Goal: Use online tool/utility: Utilize a website feature to perform a specific function

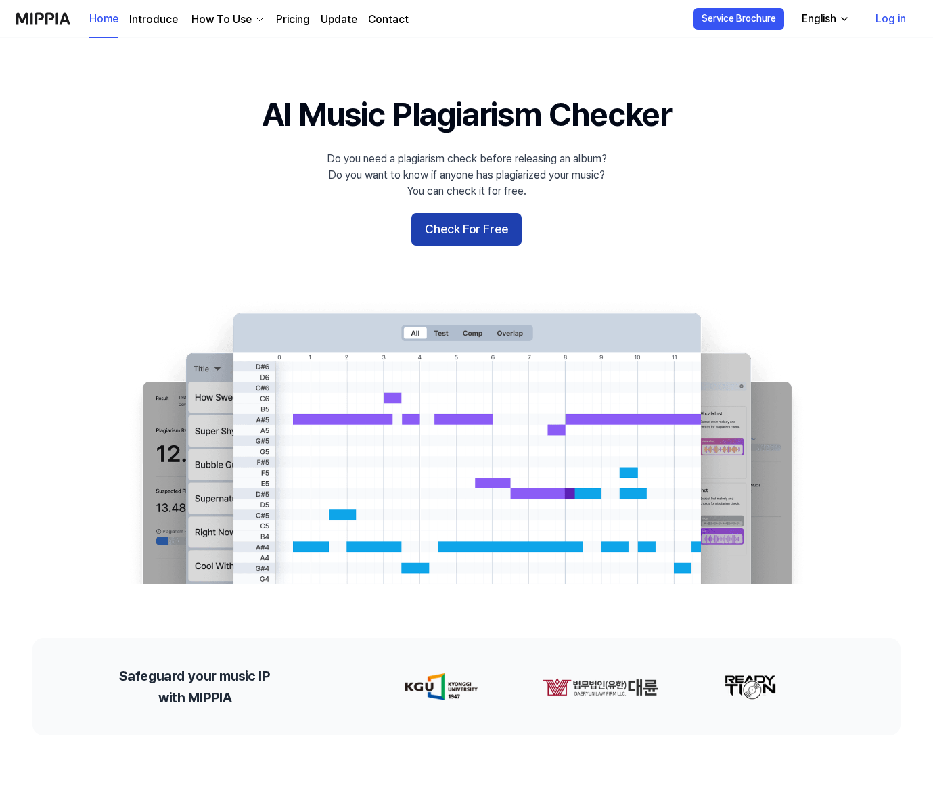
click at [486, 239] on button "Check For Free" at bounding box center [466, 229] width 110 height 32
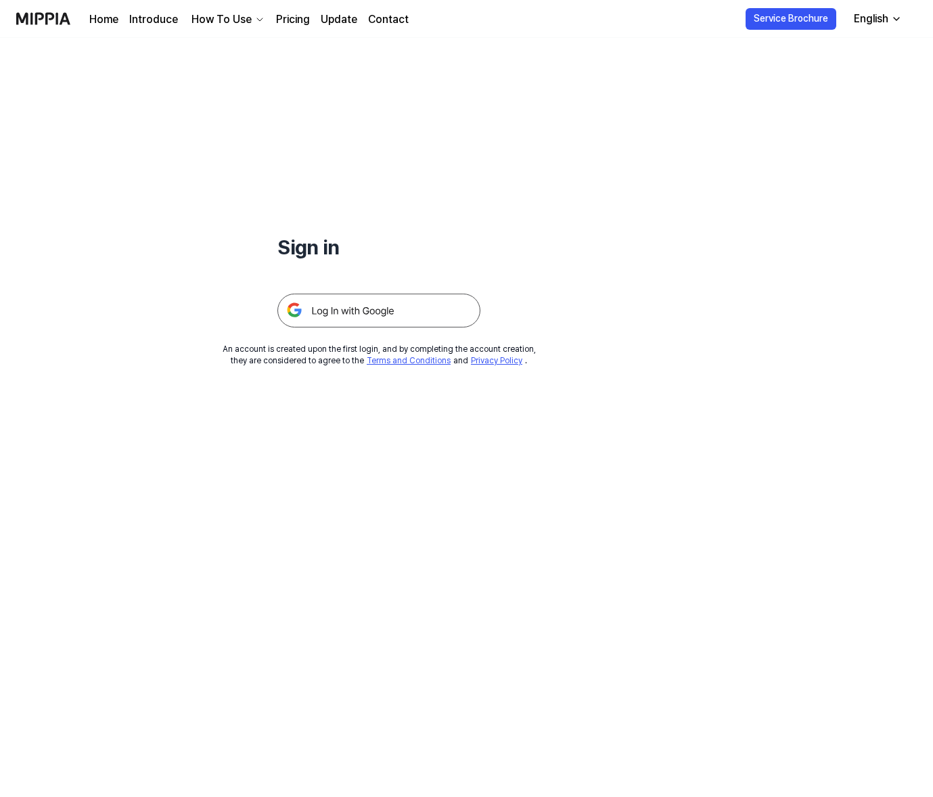
click at [381, 321] on img at bounding box center [378, 311] width 203 height 34
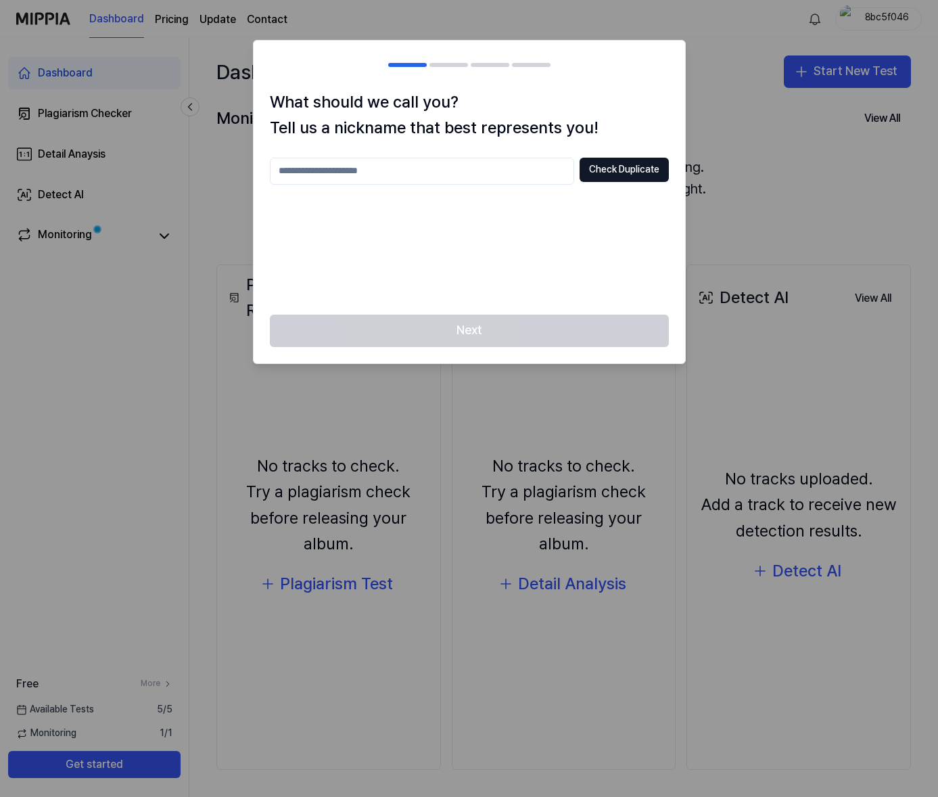
click at [344, 175] on input "text" at bounding box center [422, 171] width 304 height 27
click at [293, 166] on input "*****" at bounding box center [422, 171] width 304 height 27
type input "*****"
click at [609, 173] on button "Check Duplicate" at bounding box center [624, 170] width 89 height 24
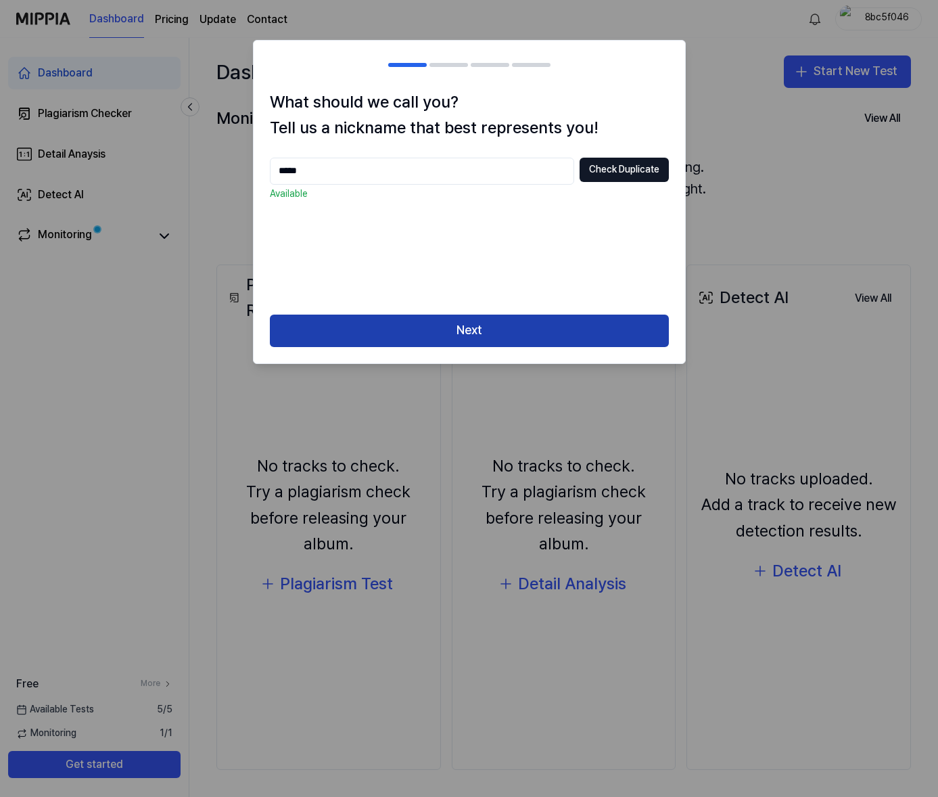
click at [546, 321] on button "Next" at bounding box center [469, 331] width 399 height 32
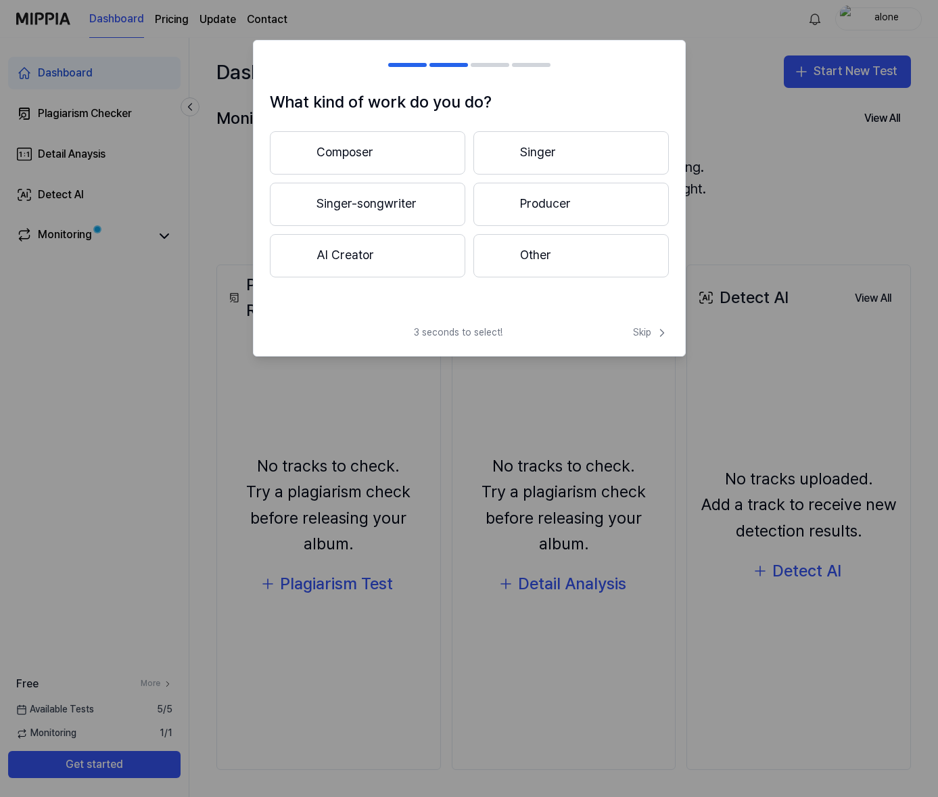
click at [555, 152] on button "Singer" at bounding box center [570, 152] width 195 height 43
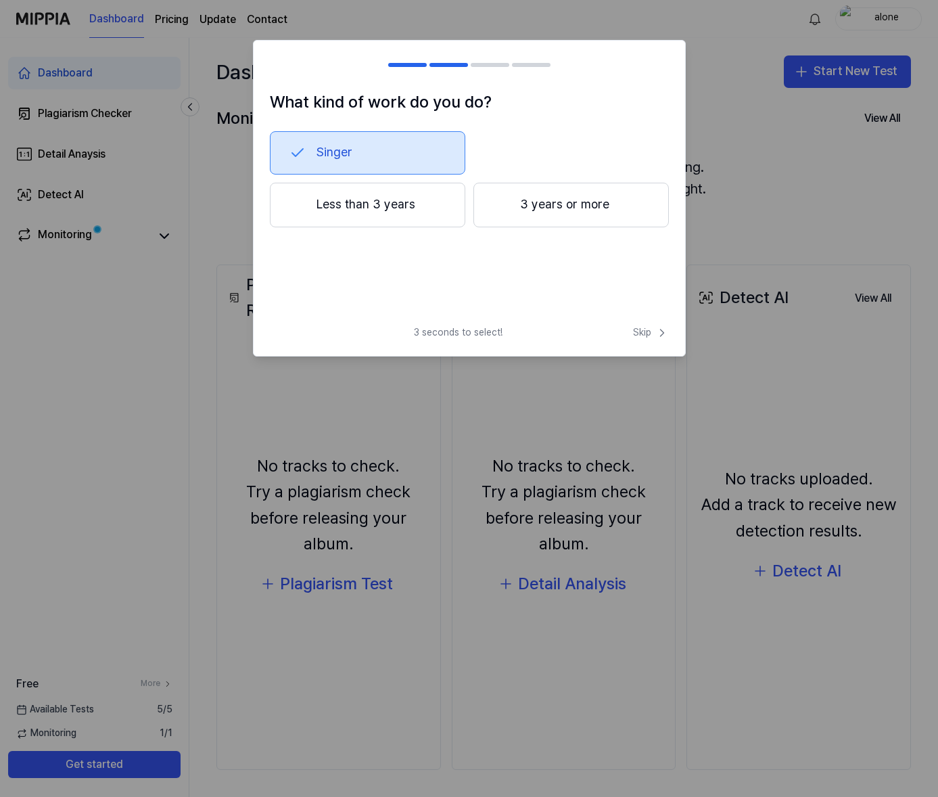
click at [397, 216] on button "Less than 3 years" at bounding box center [367, 205] width 195 height 45
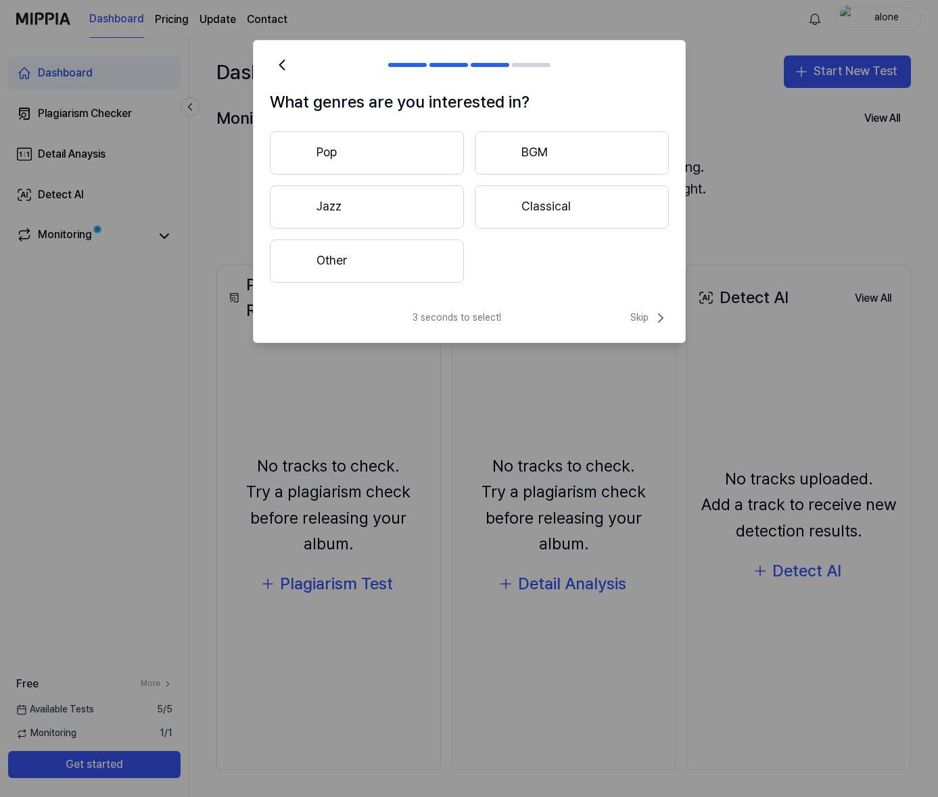
click at [403, 164] on button "Pop" at bounding box center [367, 152] width 194 height 43
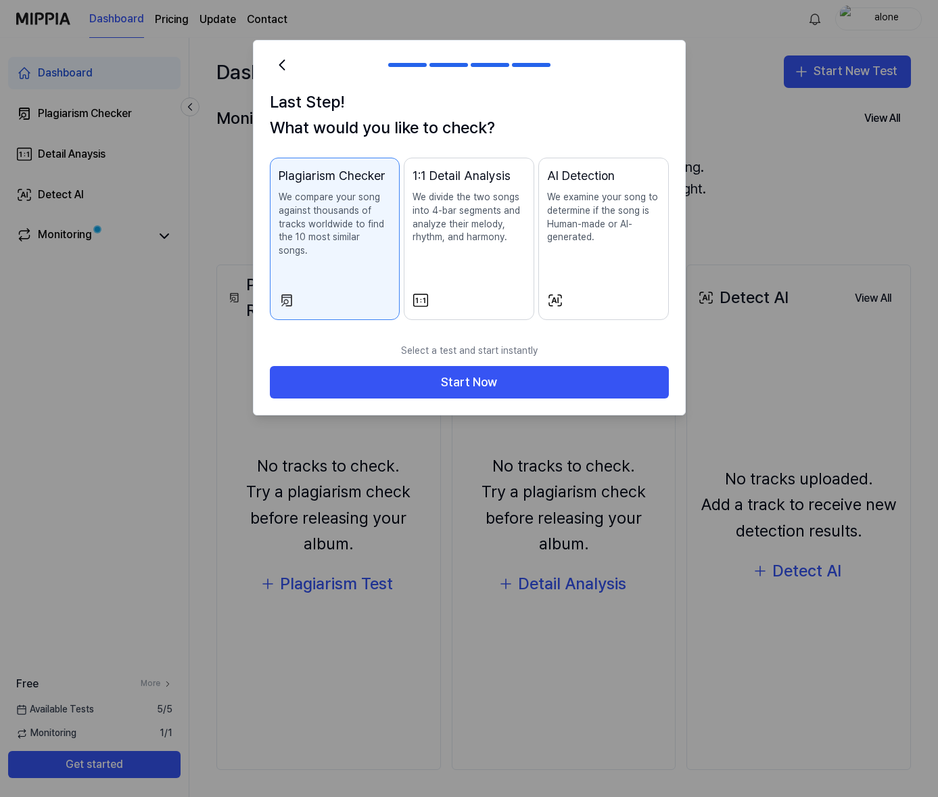
click at [465, 243] on p "We divide the two songs into 4-bar segments and analyze their melody, rhythm, a…" at bounding box center [469, 217] width 113 height 53
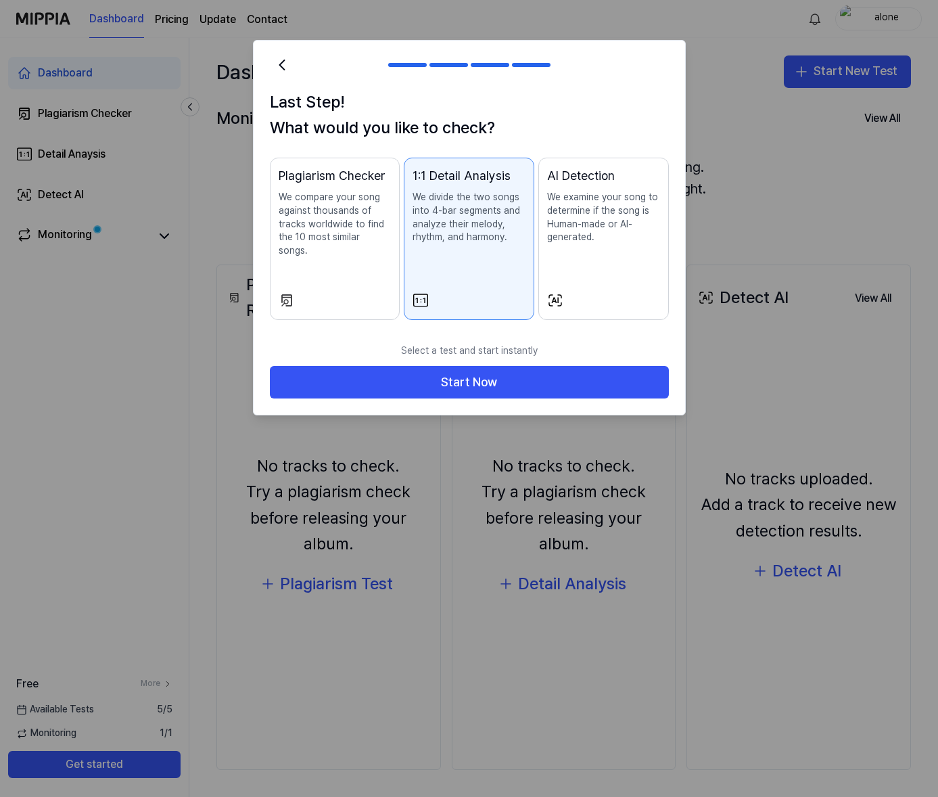
click at [371, 250] on div "Plagiarism Checker We compare your song against thousands of tracks worldwide t…" at bounding box center [335, 225] width 113 height 118
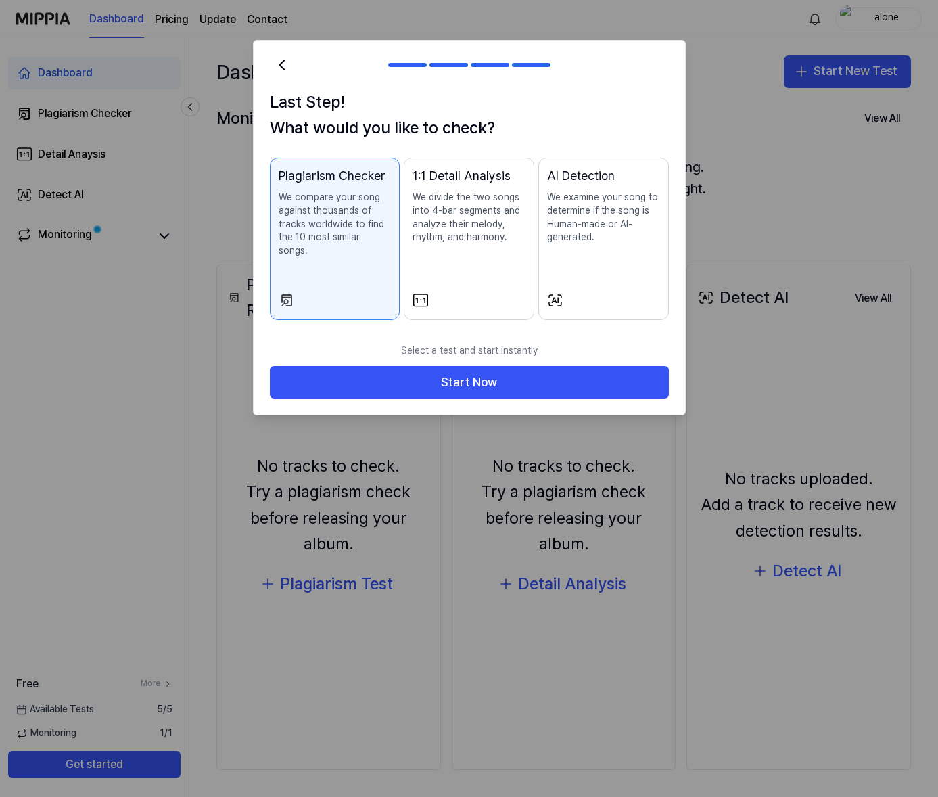
click at [285, 106] on h1 "Last Step! What would you like to check?" at bounding box center [469, 115] width 399 height 52
drag, startPoint x: 285, startPoint y: 106, endPoint x: 469, endPoint y: 134, distance: 186.1
click at [469, 134] on h1 "Last Step! What would you like to check?" at bounding box center [469, 115] width 399 height 52
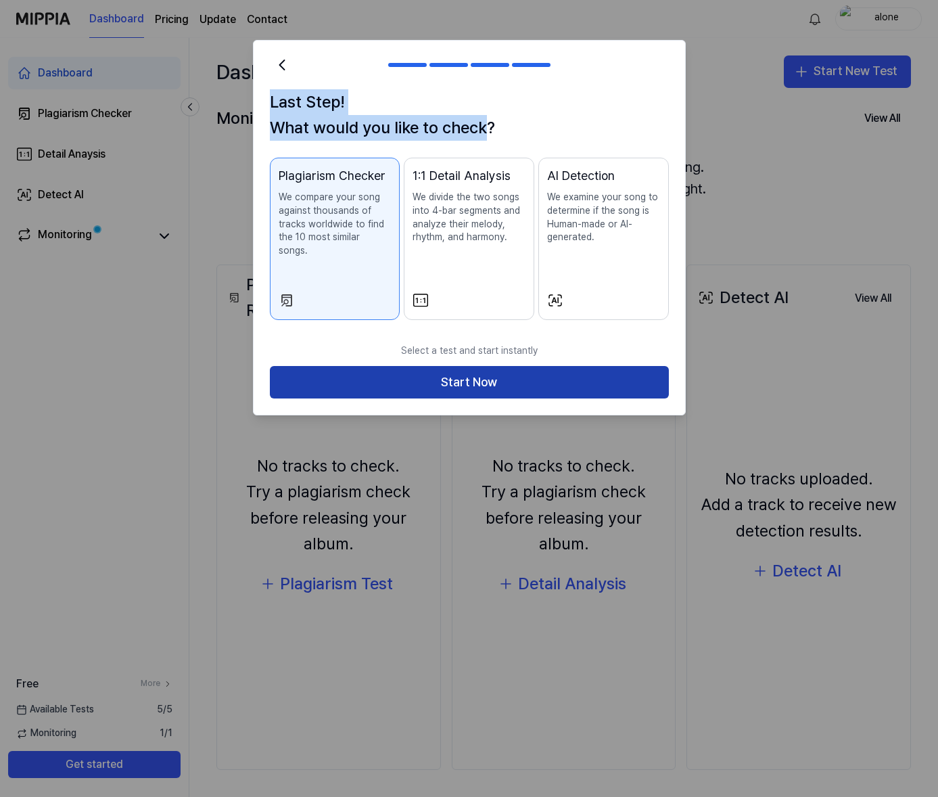
click at [331, 372] on button "Start Now" at bounding box center [469, 382] width 399 height 32
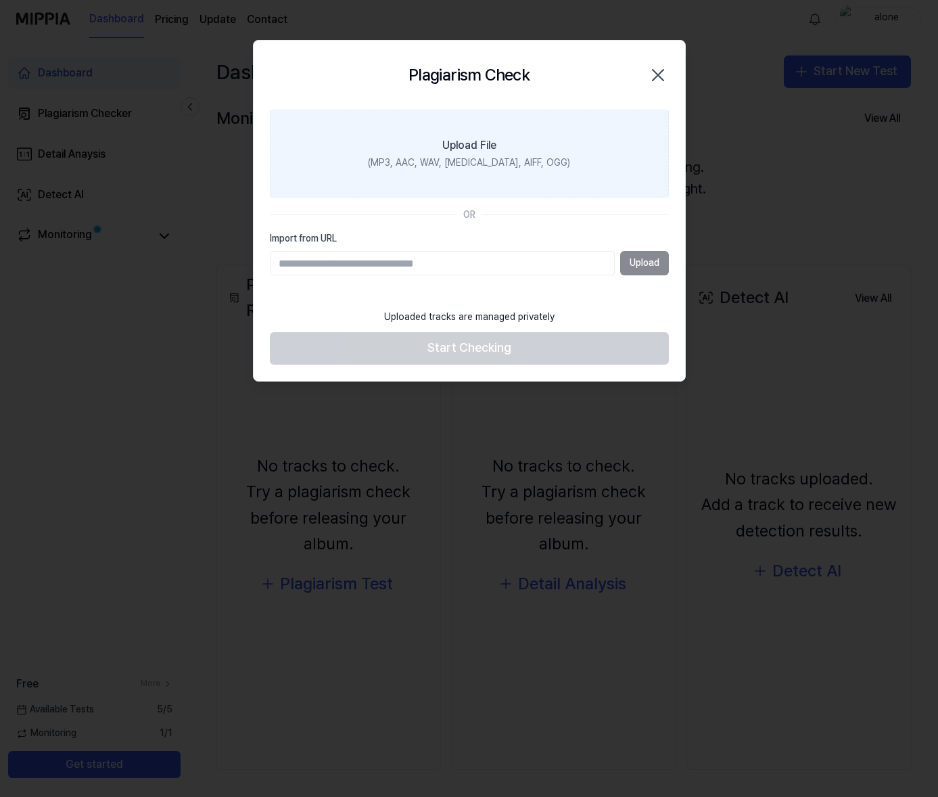
click at [584, 170] on label "Upload File (MP3, AAC, WAV, FLAC, AIFF, OGG)" at bounding box center [469, 154] width 399 height 88
click at [0, 0] on input "Upload File (MP3, AAC, WAV, FLAC, AIFF, OGG)" at bounding box center [0, 0] width 0 height 0
click at [574, 145] on label "Upload File (MP3, AAC, WAV, FLAC, AIFF, OGG)" at bounding box center [469, 154] width 399 height 88
click at [0, 0] on input "Upload File (MP3, AAC, WAV, FLAC, AIFF, OGG)" at bounding box center [0, 0] width 0 height 0
click at [658, 71] on icon "button" at bounding box center [658, 75] width 22 height 22
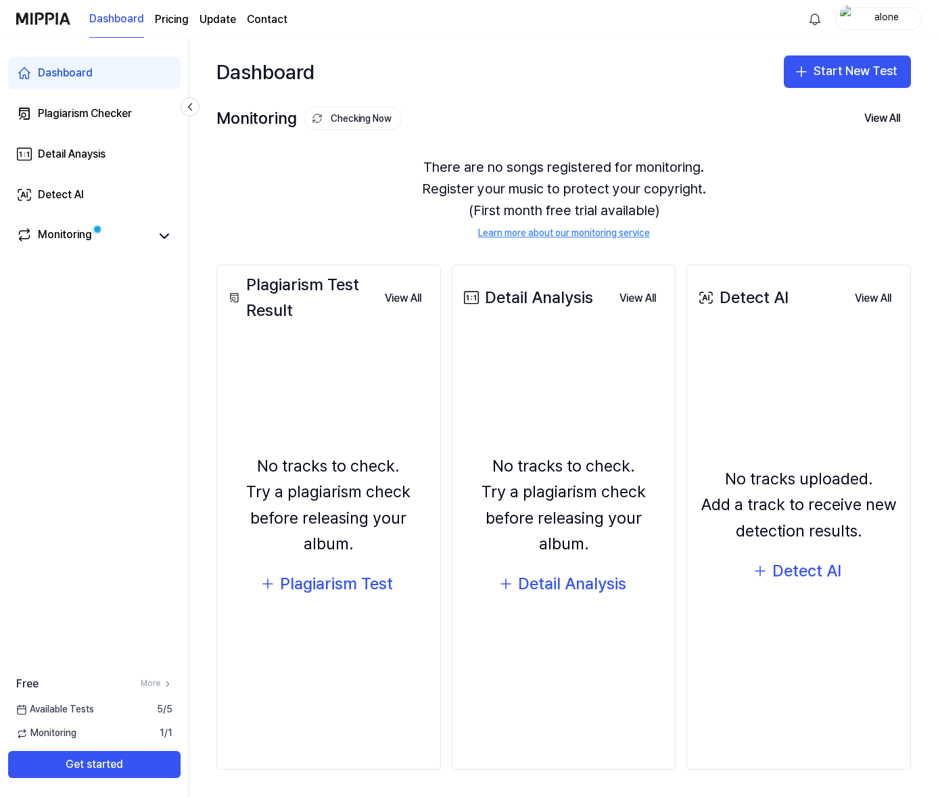
click at [551, 600] on div "No tracks to check. Try a plagiarism check before releasing your album. Detail …" at bounding box center [564, 526] width 207 height 377
click at [534, 578] on div "Detail Analysis" at bounding box center [572, 584] width 108 height 26
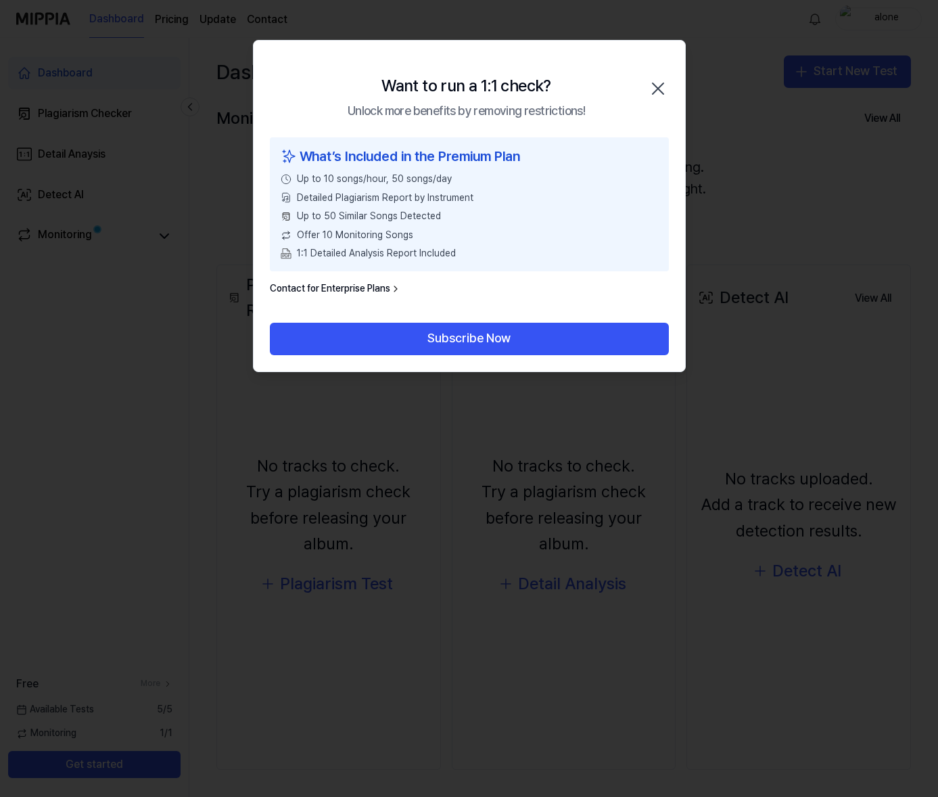
click at [629, 78] on div "Want to run a 1:1 check? Unlock more benefits by removing restrictions! Close" at bounding box center [470, 89] width 432 height 97
click at [644, 79] on div "Want to run a 1:1 check? Unlock more benefits by removing restrictions! Close" at bounding box center [470, 89] width 432 height 97
click at [663, 85] on icon "button" at bounding box center [658, 89] width 22 height 22
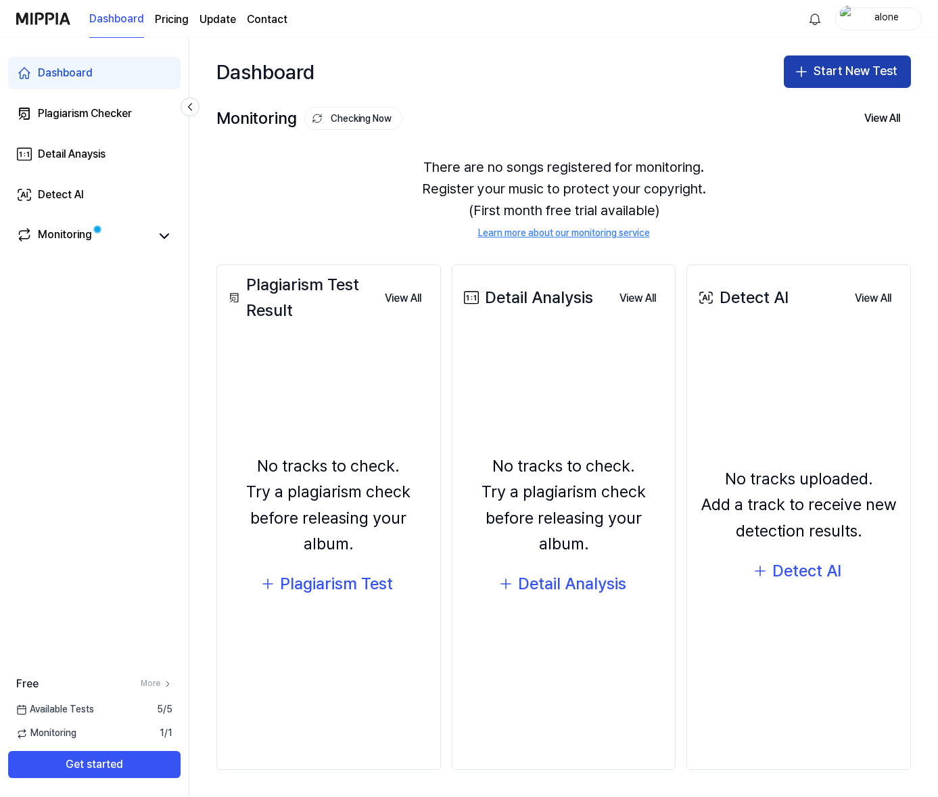
click at [819, 72] on button "Start New Test" at bounding box center [847, 71] width 127 height 32
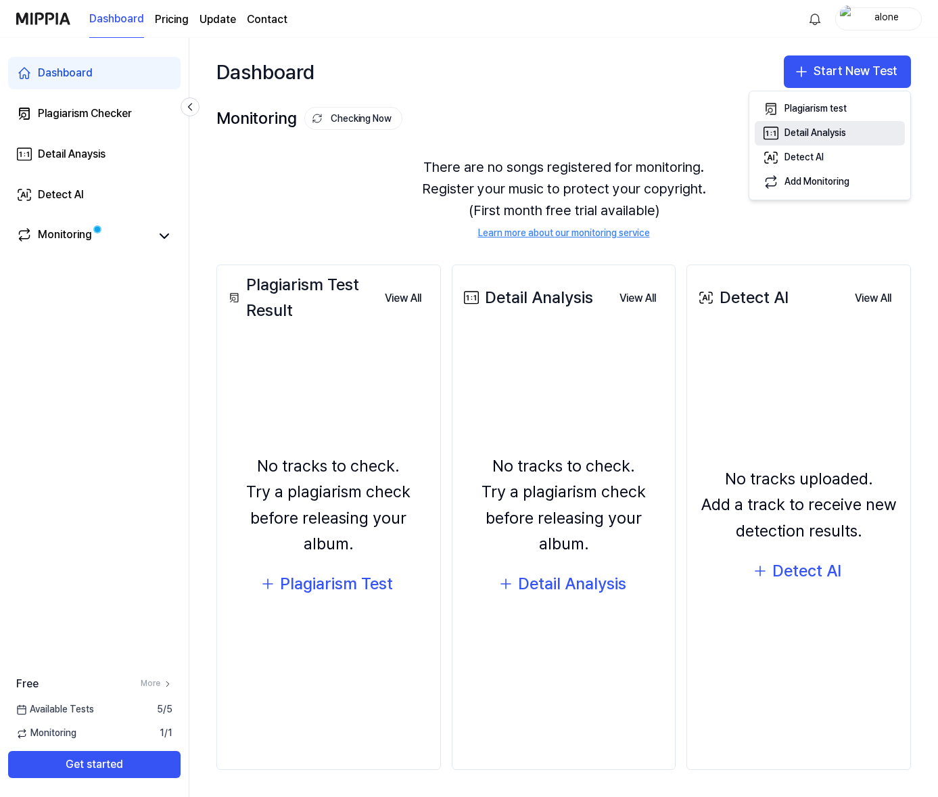
click at [809, 139] on div "Detail Analysis" at bounding box center [816, 133] width 62 height 14
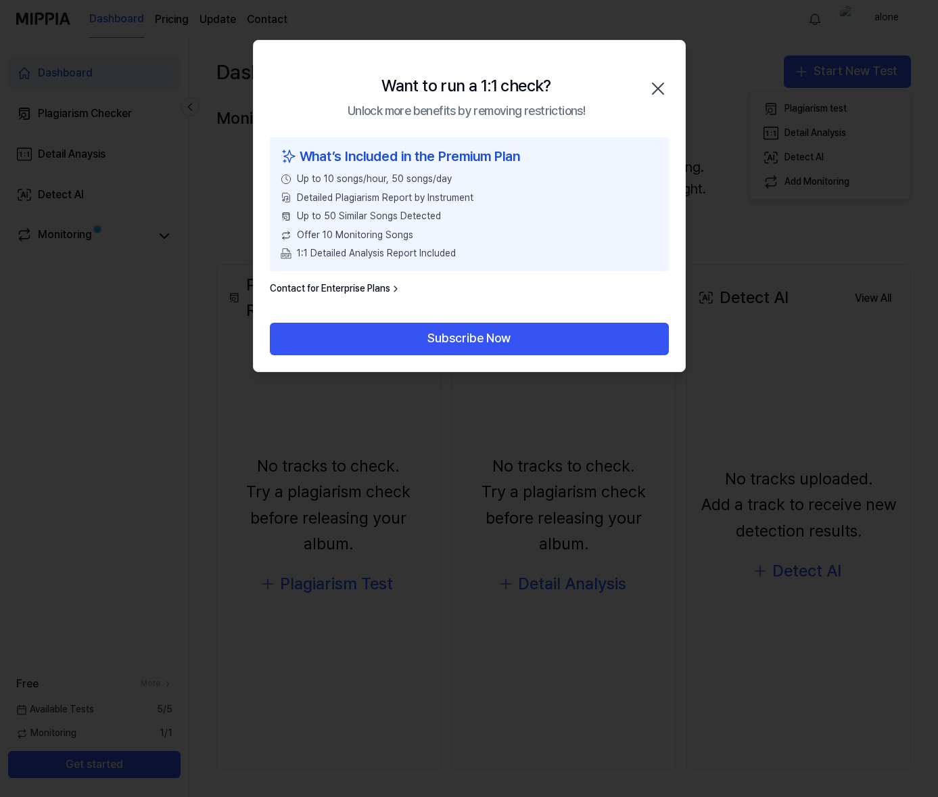
click at [667, 87] on icon "button" at bounding box center [658, 89] width 22 height 22
